Goal: Task Accomplishment & Management: Manage account settings

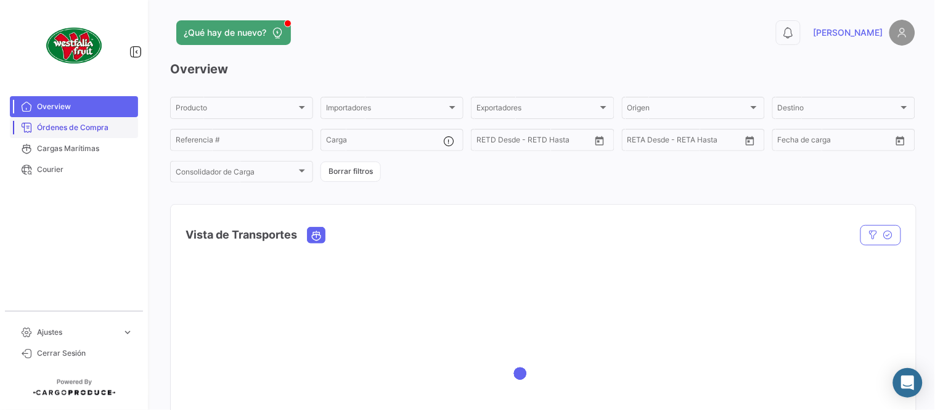
click at [84, 128] on span "Órdenes de Compra" at bounding box center [85, 127] width 96 height 11
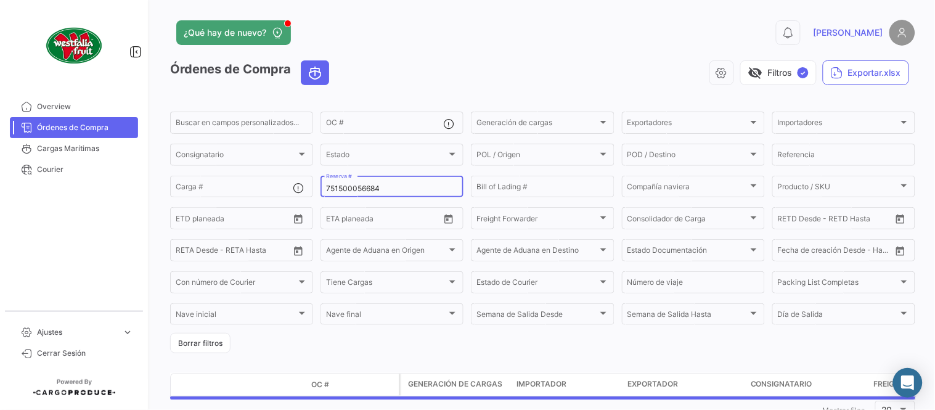
click at [352, 189] on input "751500056684" at bounding box center [392, 188] width 132 height 9
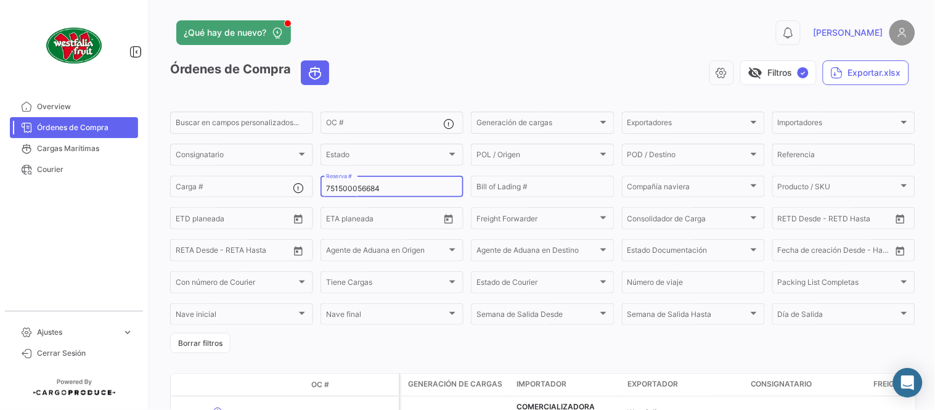
paste input "257480540"
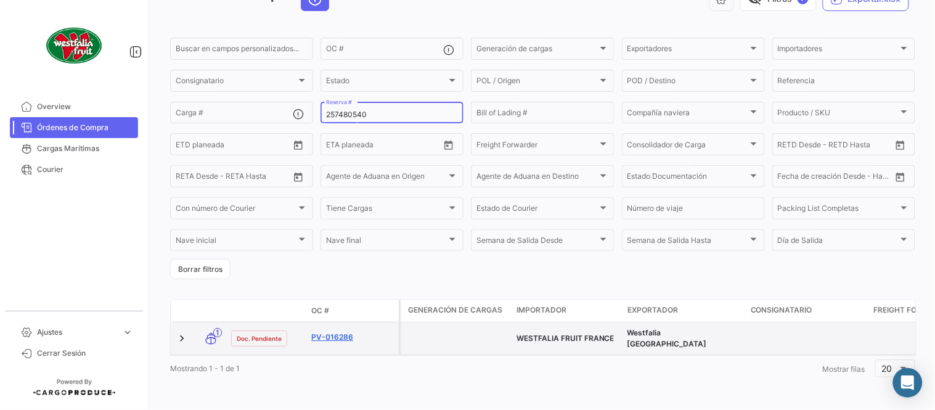
scroll to position [79, 0]
type input "257480540"
click at [343, 332] on link "PV-016286" at bounding box center [352, 337] width 83 height 11
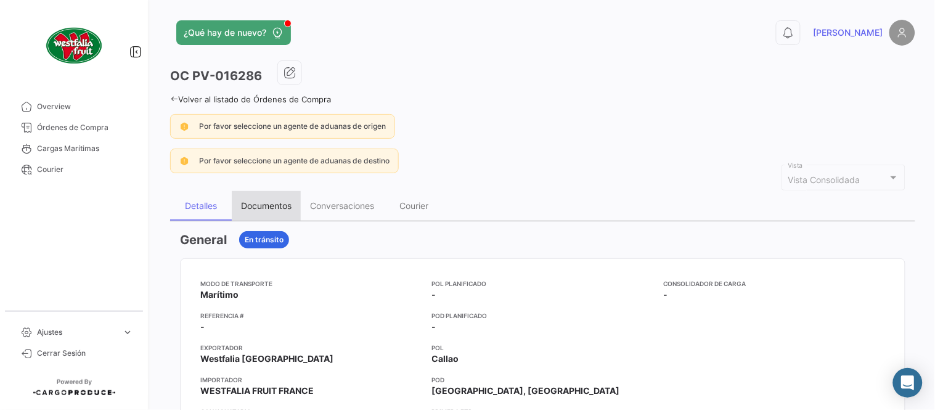
click at [260, 210] on div "Documentos" at bounding box center [266, 205] width 51 height 10
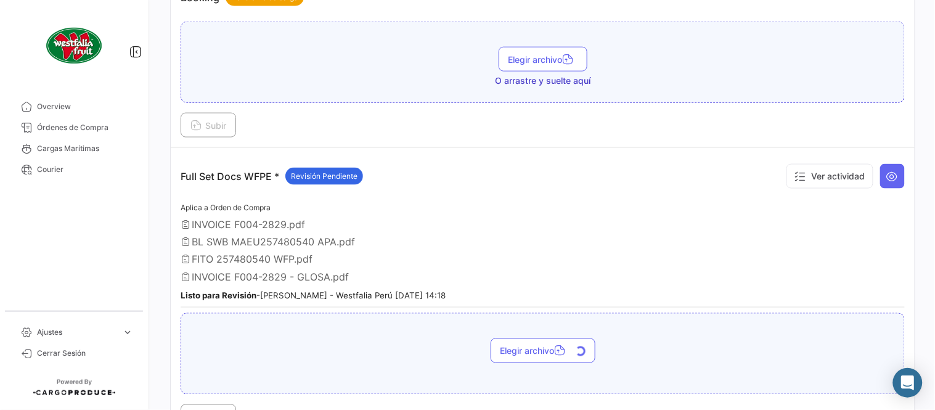
scroll to position [547, 0]
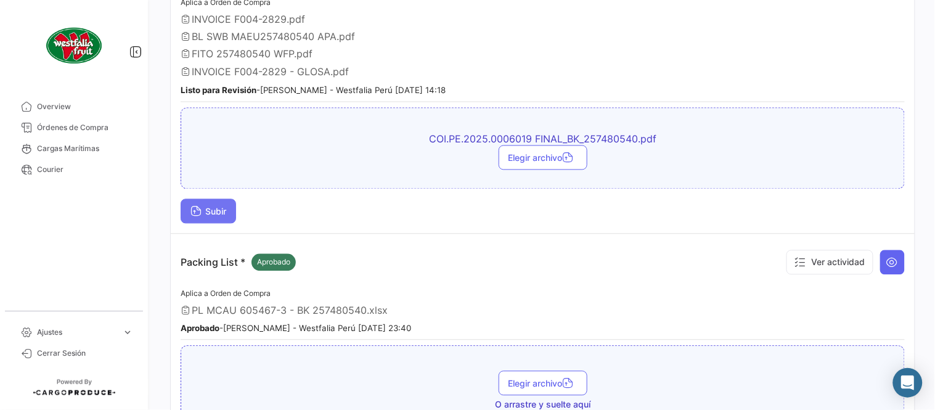
click at [219, 207] on span "Subir" at bounding box center [208, 211] width 36 height 10
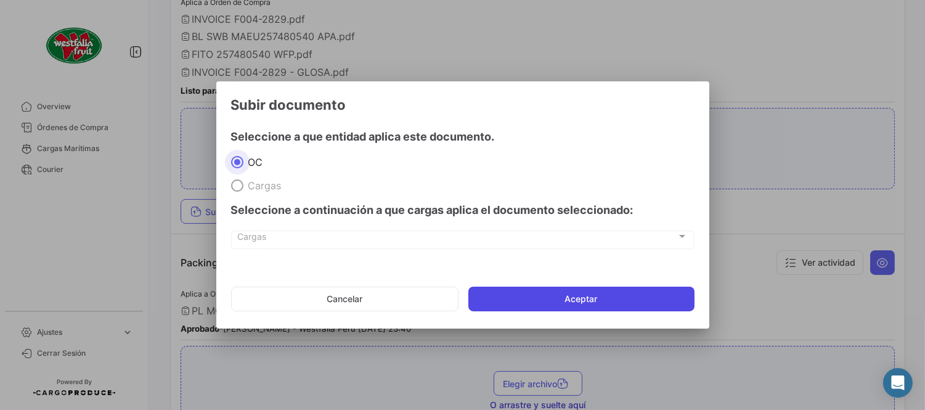
click at [598, 309] on button "Aceptar" at bounding box center [581, 299] width 226 height 25
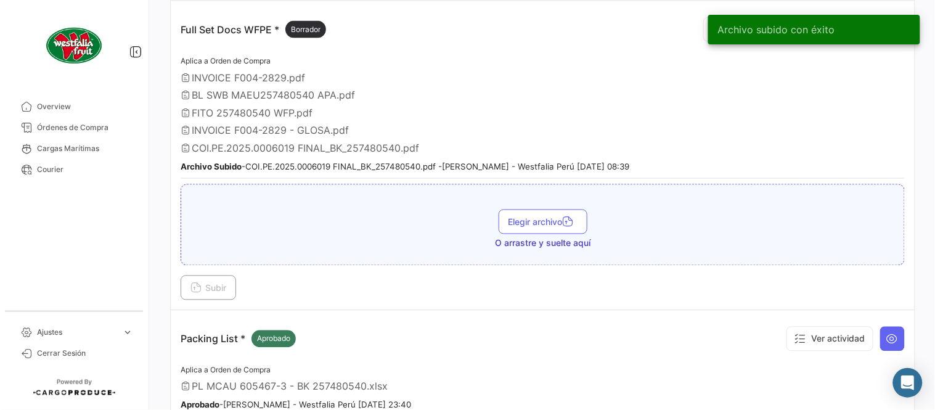
scroll to position [410, 0]
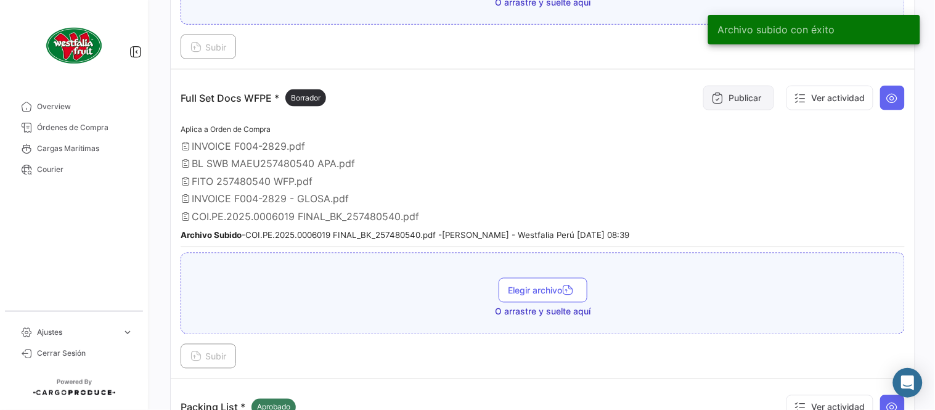
click at [725, 99] on button "Publicar" at bounding box center [738, 98] width 71 height 25
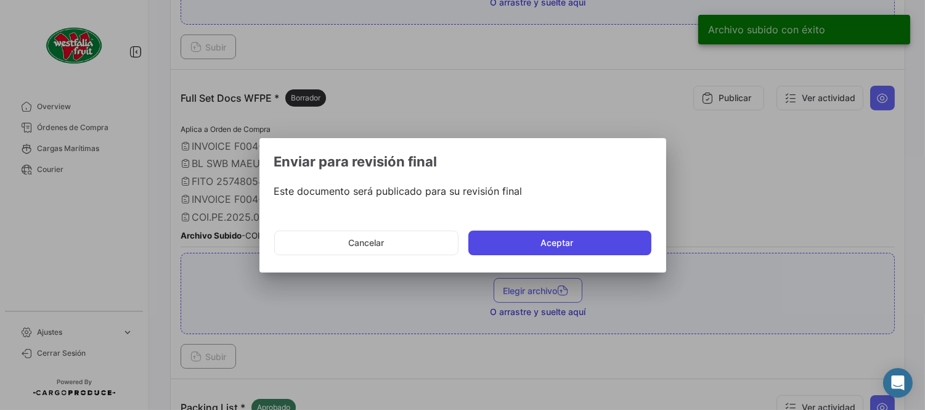
click at [597, 242] on button "Aceptar" at bounding box center [559, 242] width 183 height 25
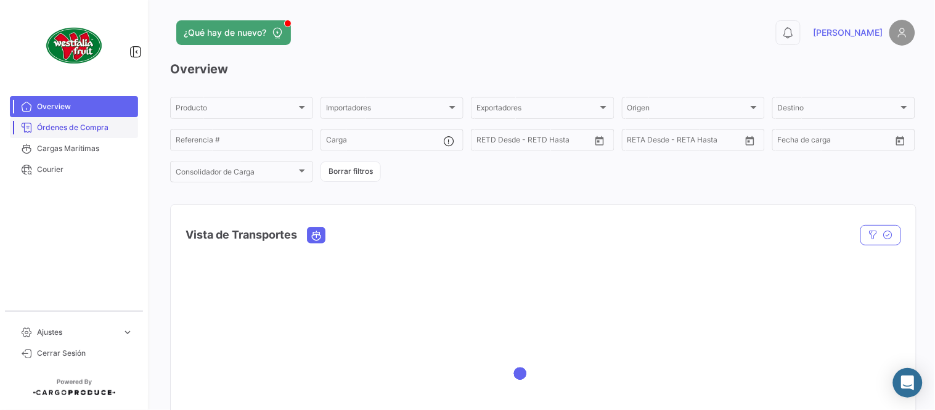
click at [95, 124] on span "Órdenes de Compra" at bounding box center [85, 127] width 96 height 11
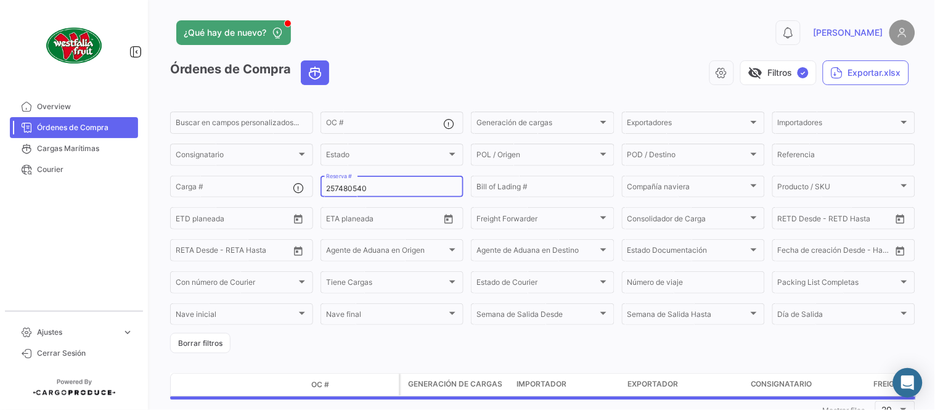
click at [369, 188] on input "257480540" at bounding box center [392, 188] width 132 height 9
paste input "707599"
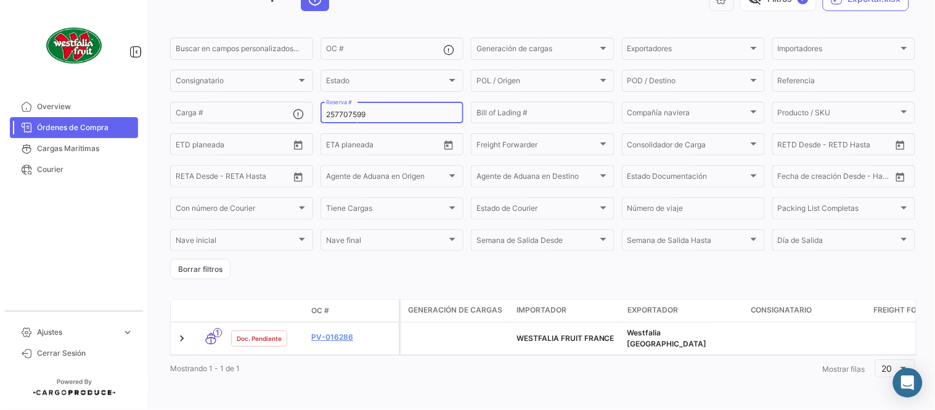
scroll to position [79, 0]
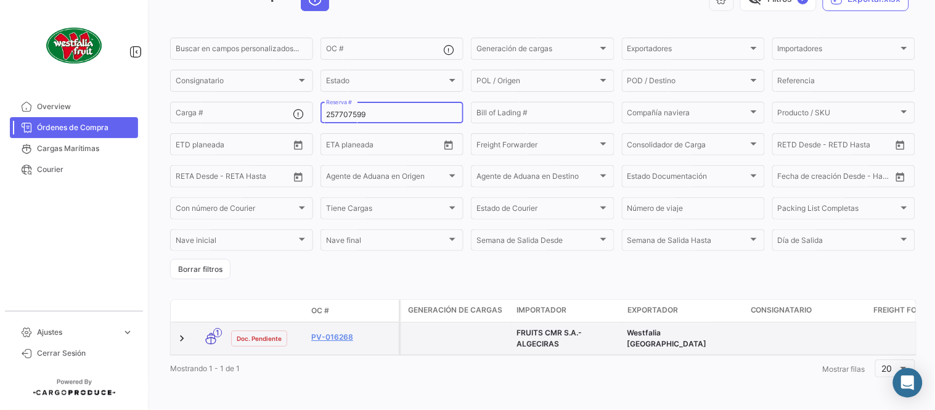
type input "257707599"
click at [342, 322] on datatable-body-cell "PV-016268" at bounding box center [352, 338] width 92 height 32
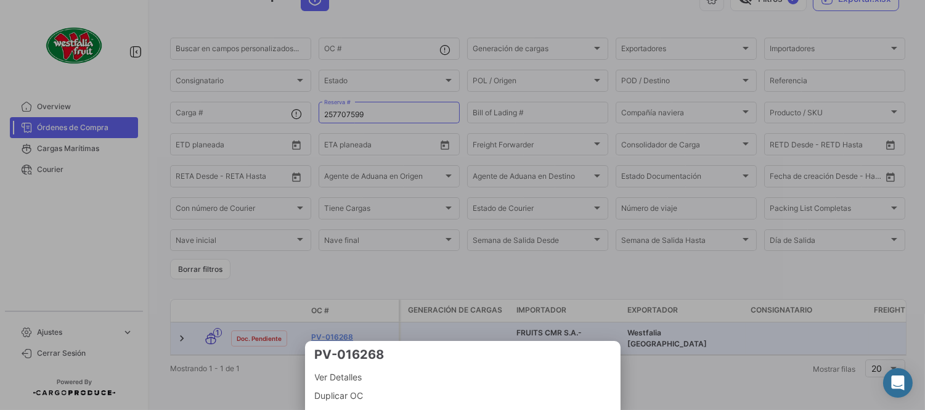
click at [347, 328] on div at bounding box center [462, 205] width 925 height 410
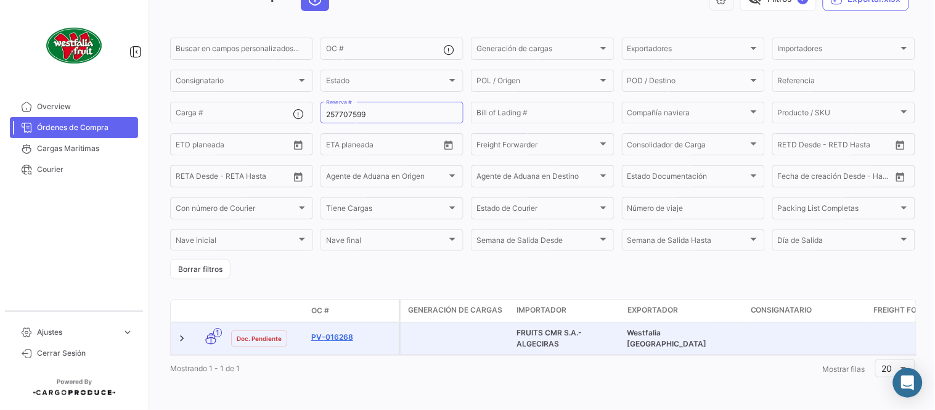
drag, startPoint x: 342, startPoint y: 320, endPoint x: 347, endPoint y: 328, distance: 8.9
click at [347, 332] on link "PV-016268" at bounding box center [352, 337] width 83 height 11
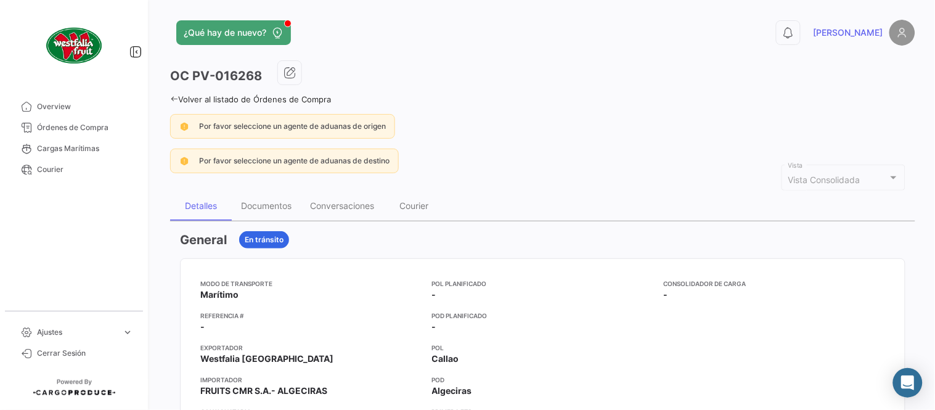
click at [275, 204] on div "Documentos" at bounding box center [266, 205] width 51 height 10
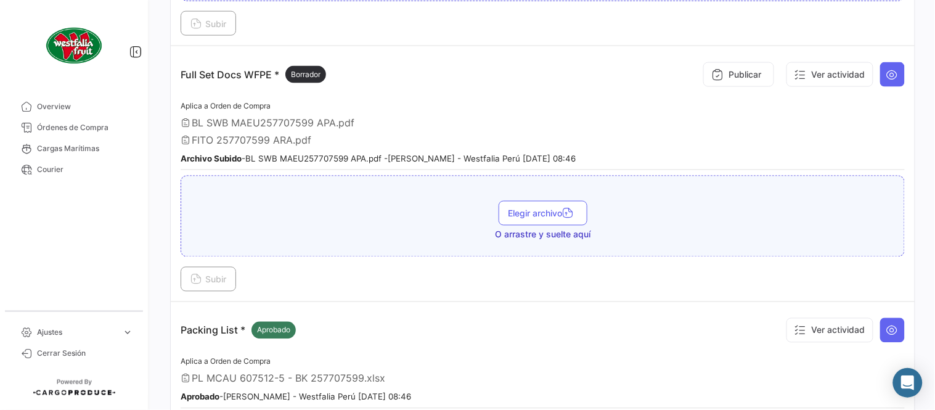
scroll to position [410, 0]
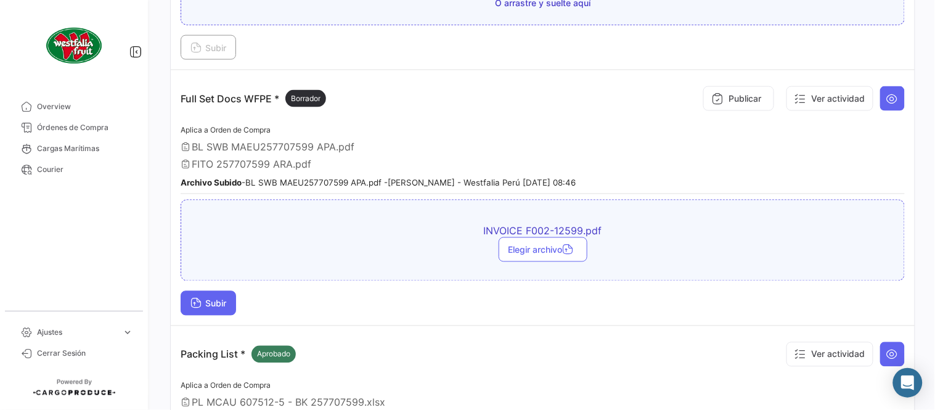
click at [221, 298] on span "Subir" at bounding box center [208, 303] width 36 height 10
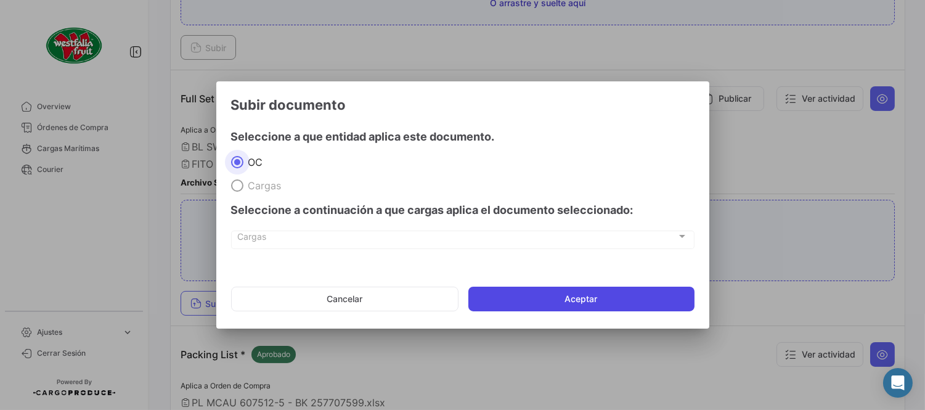
click at [544, 296] on button "Aceptar" at bounding box center [581, 299] width 226 height 25
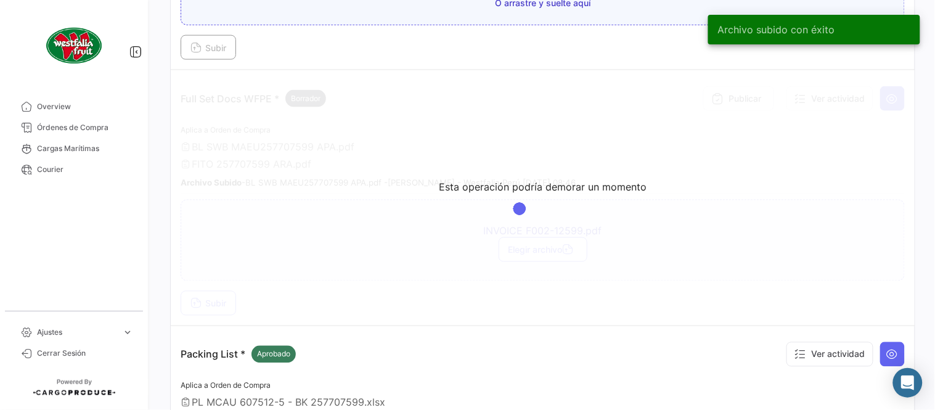
click at [695, 134] on app-loading-simple-component "Esta operación podría demorar un momento" at bounding box center [543, 197] width 744 height 255
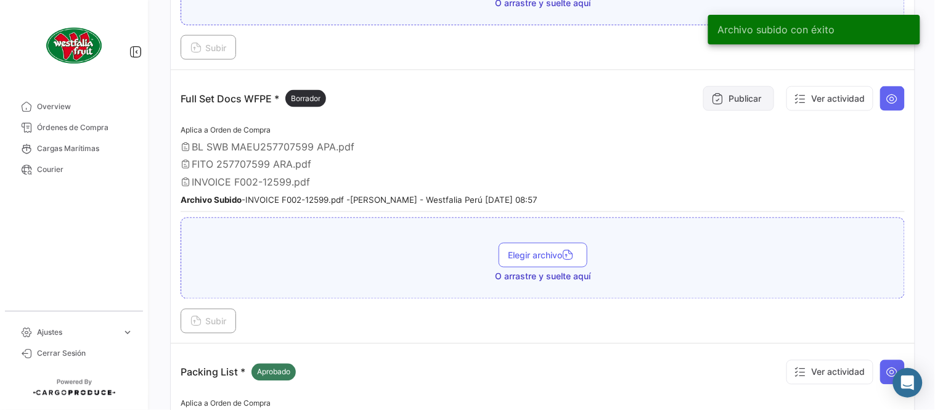
click at [737, 89] on button "Publicar" at bounding box center [738, 98] width 71 height 25
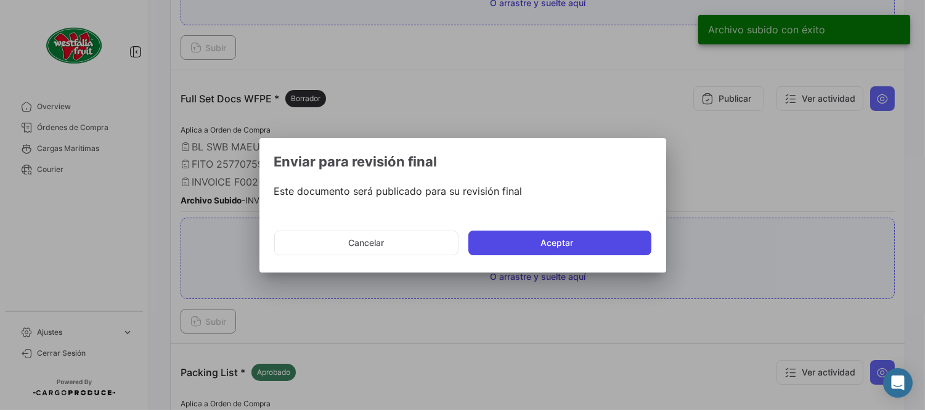
click at [555, 241] on button "Aceptar" at bounding box center [559, 242] width 183 height 25
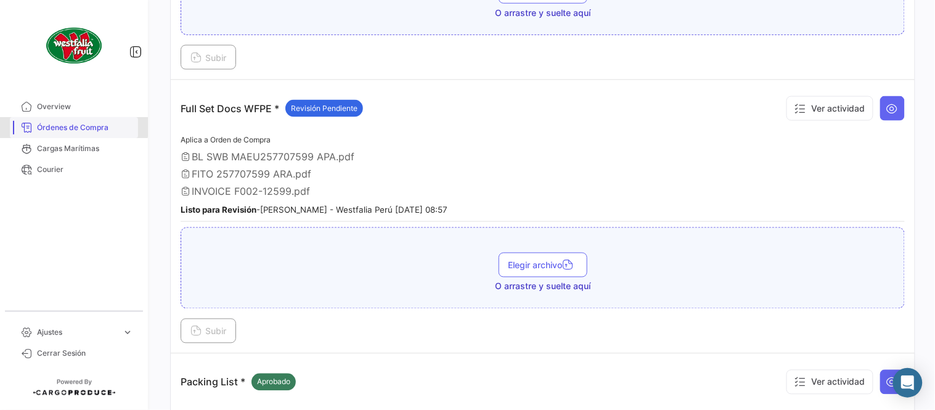
click at [70, 123] on span "Órdenes de Compra" at bounding box center [85, 127] width 96 height 11
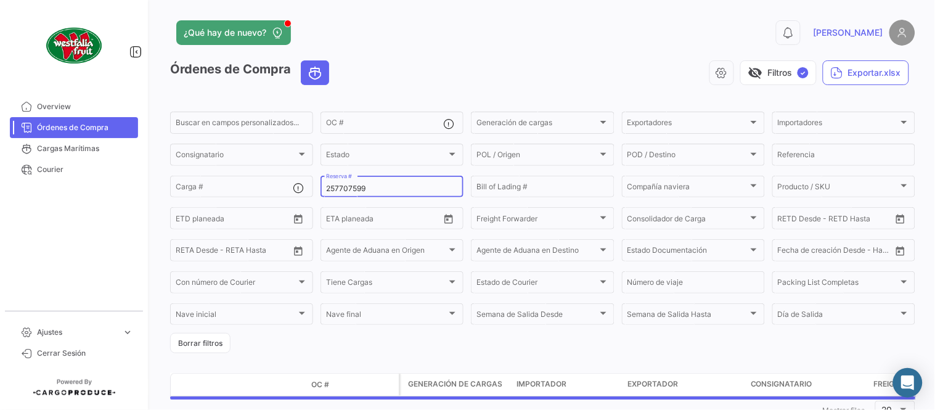
click at [361, 186] on input "257707599" at bounding box center [392, 188] width 132 height 9
paste input "MBM230051413"
type input "MBM230051413"
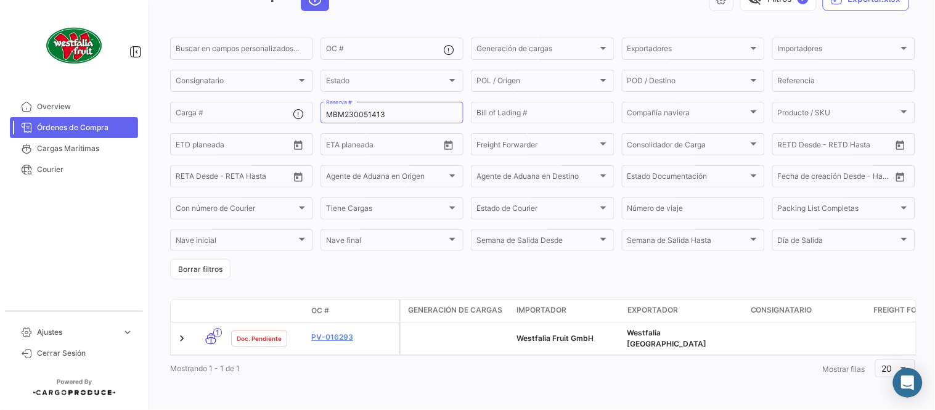
scroll to position [79, 0]
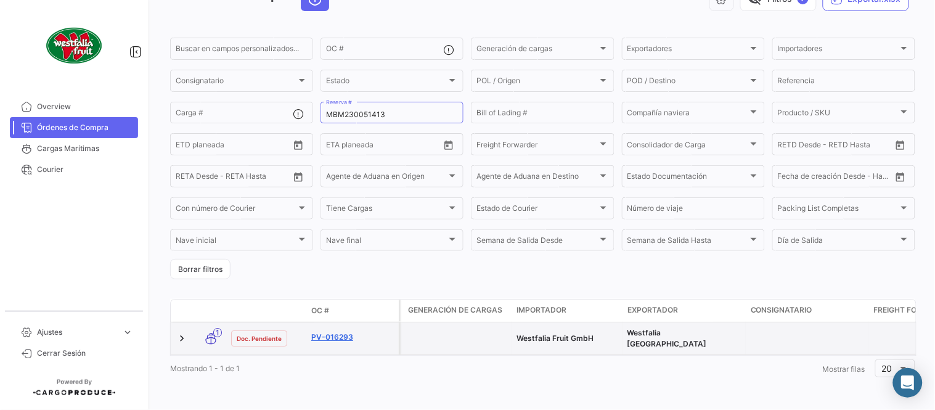
click at [340, 332] on link "PV-016293" at bounding box center [352, 337] width 83 height 11
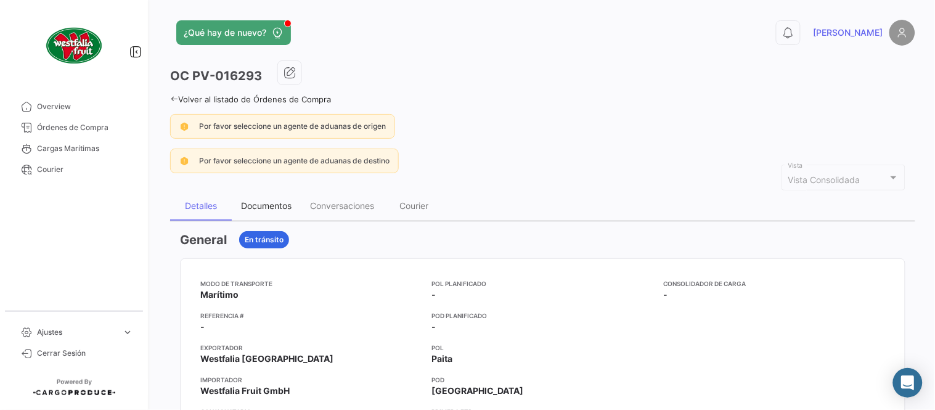
click at [287, 198] on div "Documentos" at bounding box center [266, 206] width 69 height 30
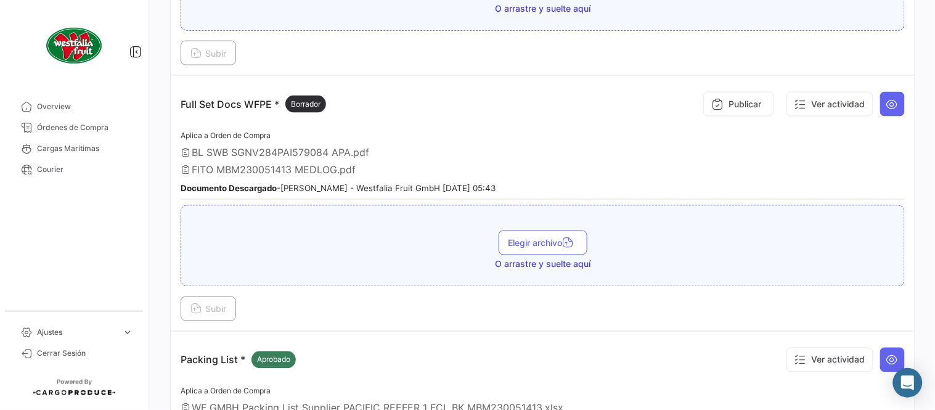
scroll to position [410, 0]
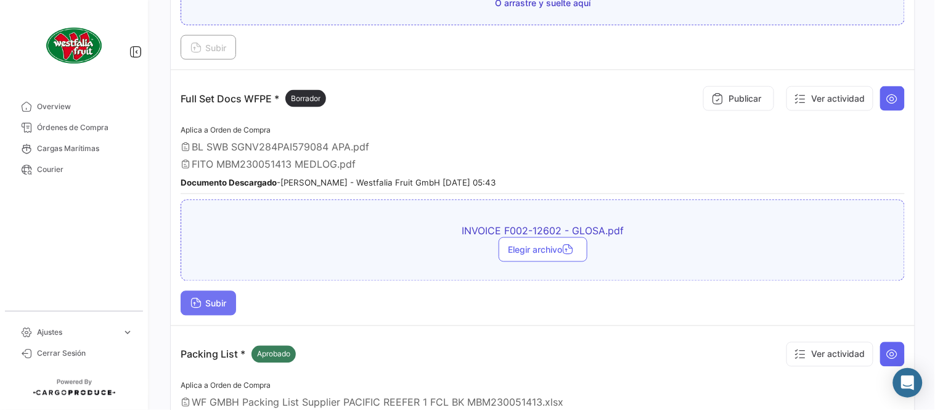
click at [222, 302] on span "Subir" at bounding box center [208, 303] width 36 height 10
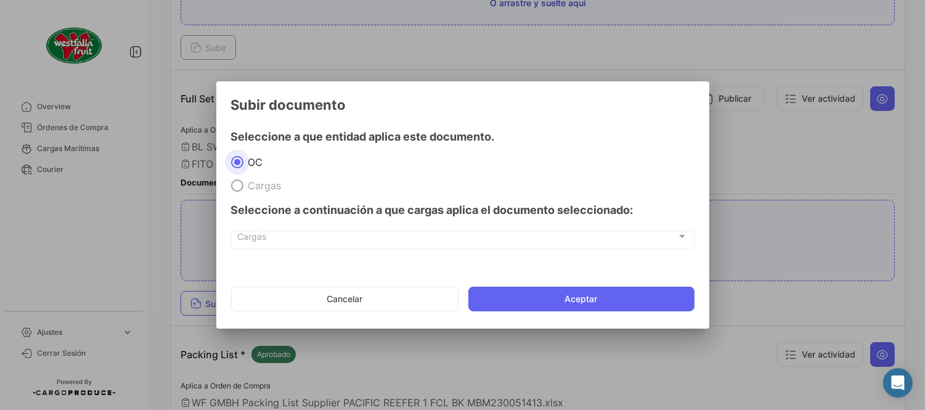
click at [589, 307] on button "Aceptar" at bounding box center [581, 299] width 226 height 25
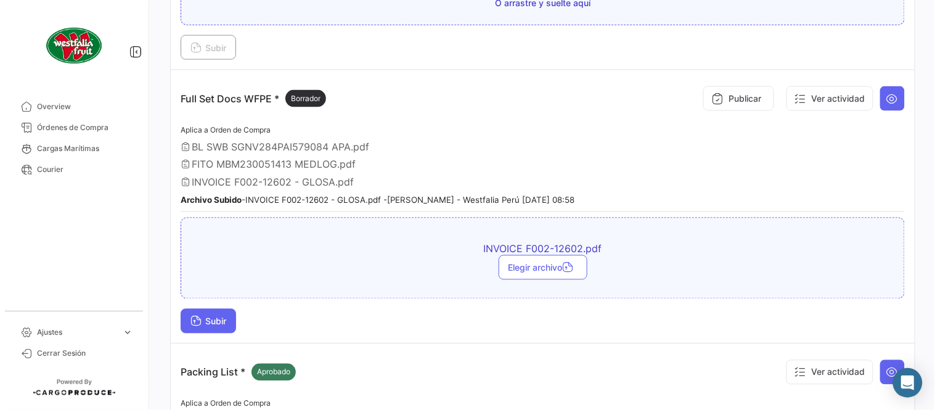
click at [221, 317] on span "Subir" at bounding box center [208, 321] width 36 height 10
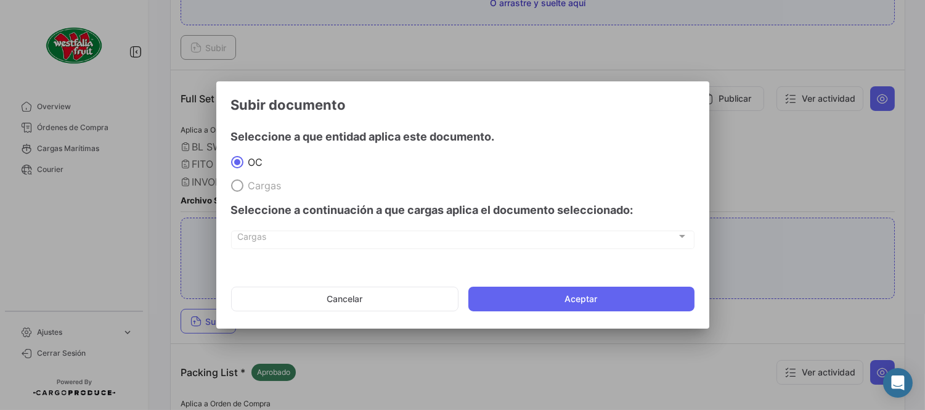
drag, startPoint x: 563, startPoint y: 312, endPoint x: 555, endPoint y: 304, distance: 10.9
click at [563, 312] on mat-dialog-actions "Cancelar Aceptar" at bounding box center [462, 299] width 463 height 42
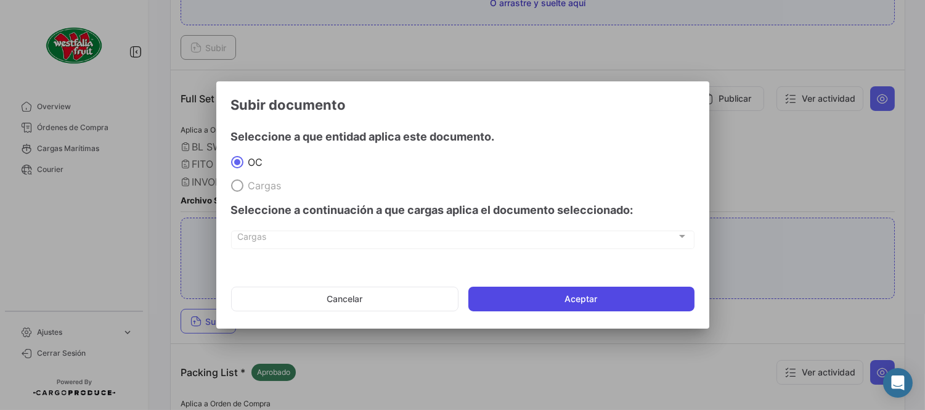
click at [553, 287] on button "Aceptar" at bounding box center [581, 299] width 226 height 25
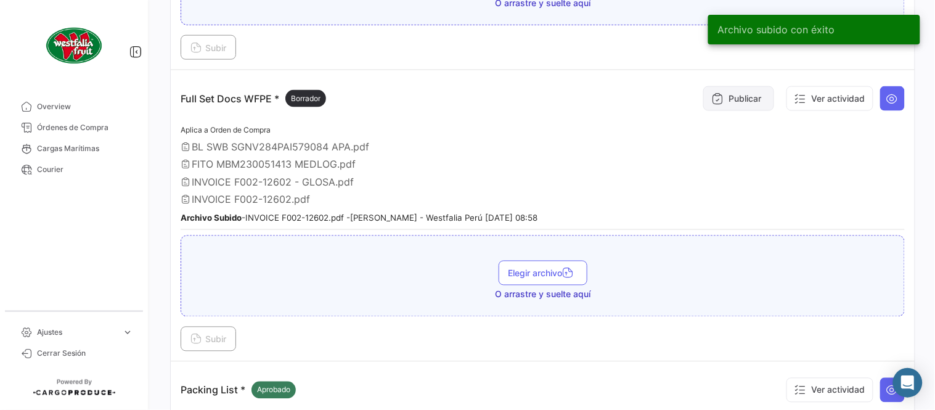
click at [728, 96] on button "Publicar" at bounding box center [738, 98] width 71 height 25
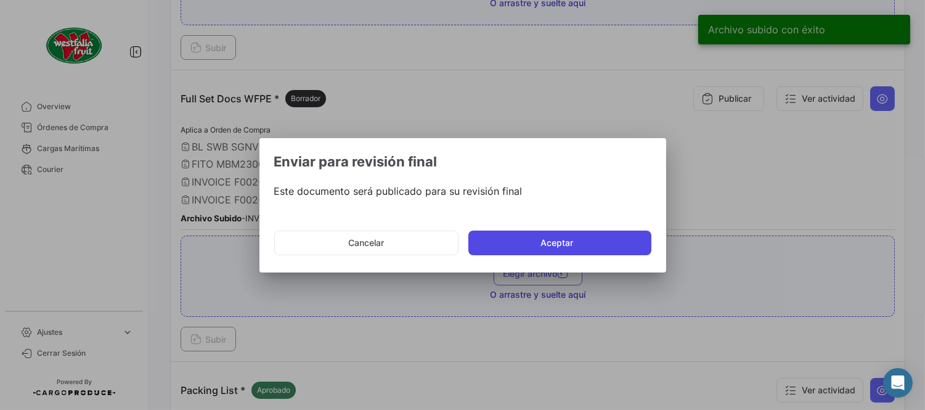
click at [537, 241] on button "Aceptar" at bounding box center [559, 242] width 183 height 25
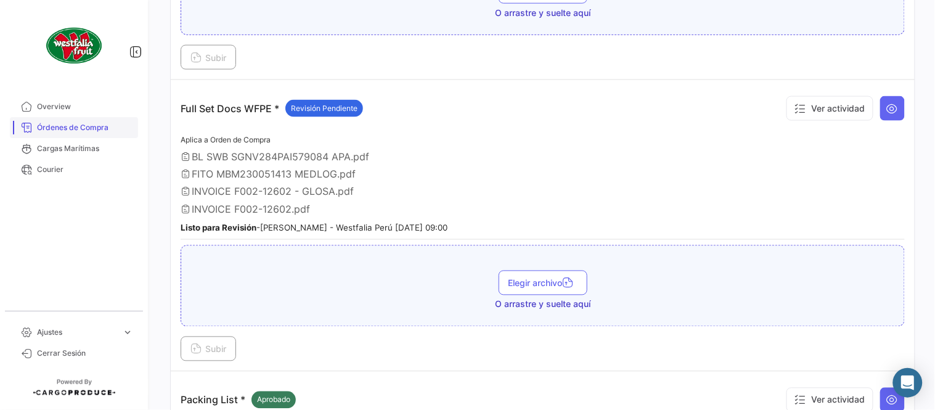
click at [83, 130] on span "Órdenes de Compra" at bounding box center [85, 127] width 96 height 11
